Goal: Transaction & Acquisition: Book appointment/travel/reservation

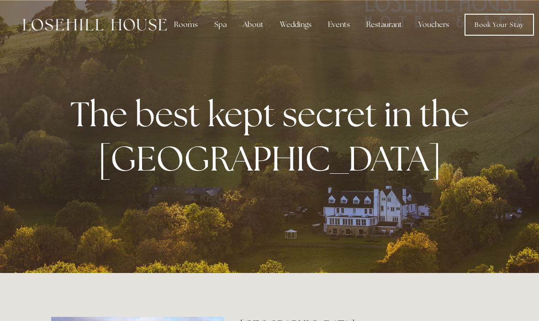
click at [192, 28] on div "Rooms" at bounding box center [186, 25] width 38 height 18
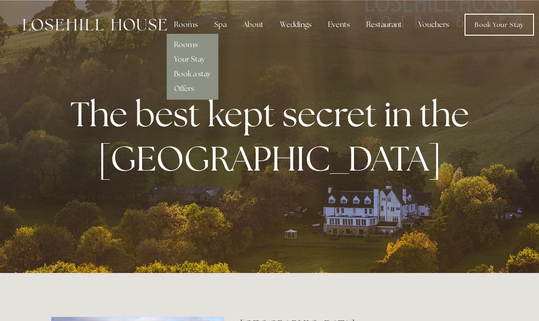
click at [193, 44] on link "Rooms" at bounding box center [186, 45] width 24 height 10
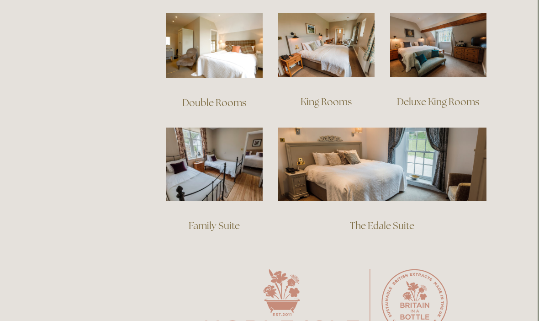
scroll to position [652, 5]
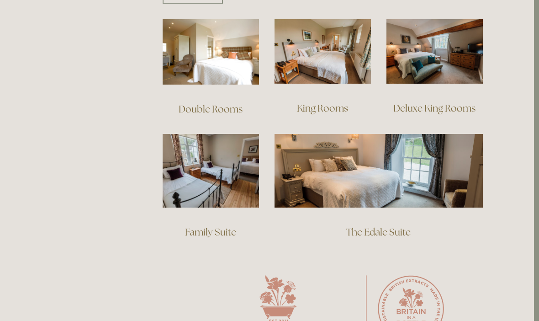
click at [389, 148] on img at bounding box center [379, 170] width 208 height 73
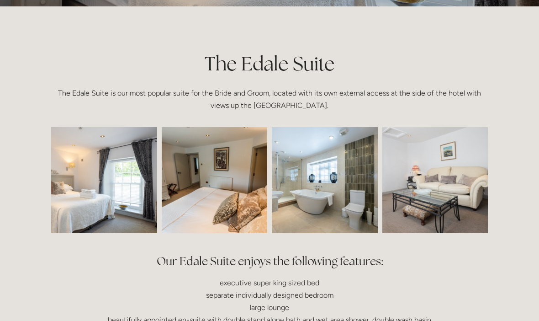
scroll to position [186, 0]
click at [333, 185] on img at bounding box center [324, 180] width 159 height 106
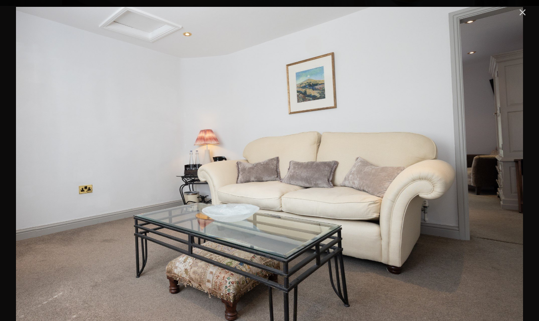
click at [524, 17] on link "Close" at bounding box center [522, 12] width 11 height 11
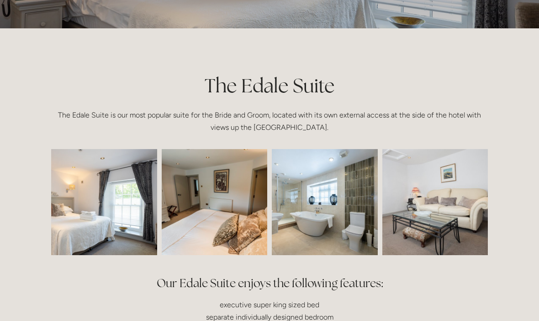
scroll to position [0, 0]
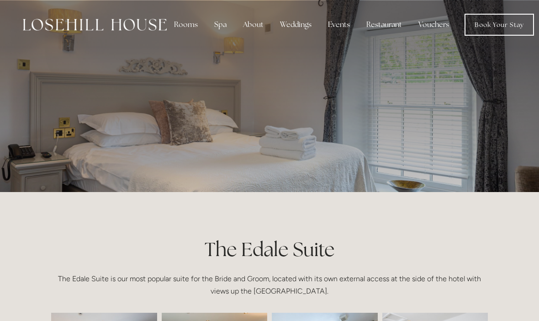
click at [506, 26] on link "Book Your Stay" at bounding box center [499, 25] width 69 height 22
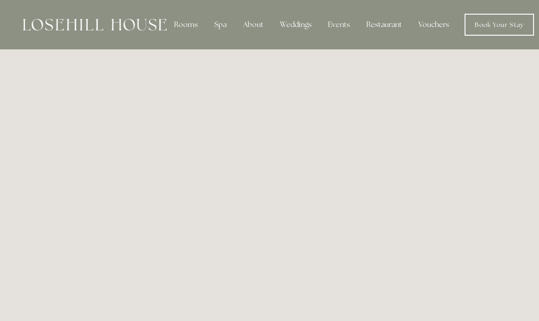
click at [386, 25] on div "Restaurant" at bounding box center [384, 25] width 50 height 18
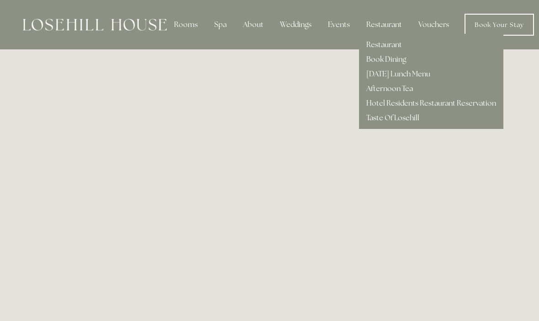
click at [386, 42] on link "Restaurant" at bounding box center [384, 45] width 36 height 10
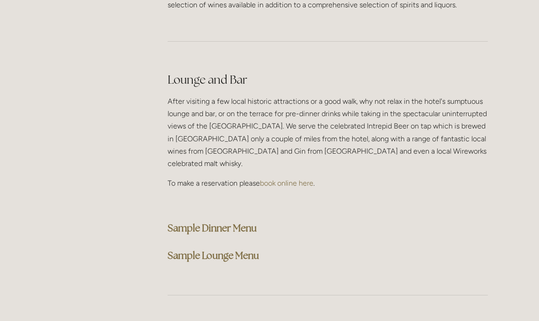
scroll to position [2296, 0]
click at [238, 222] on strong "Sample Dinner Menu" at bounding box center [212, 228] width 89 height 12
